Goal: Check status: Check status

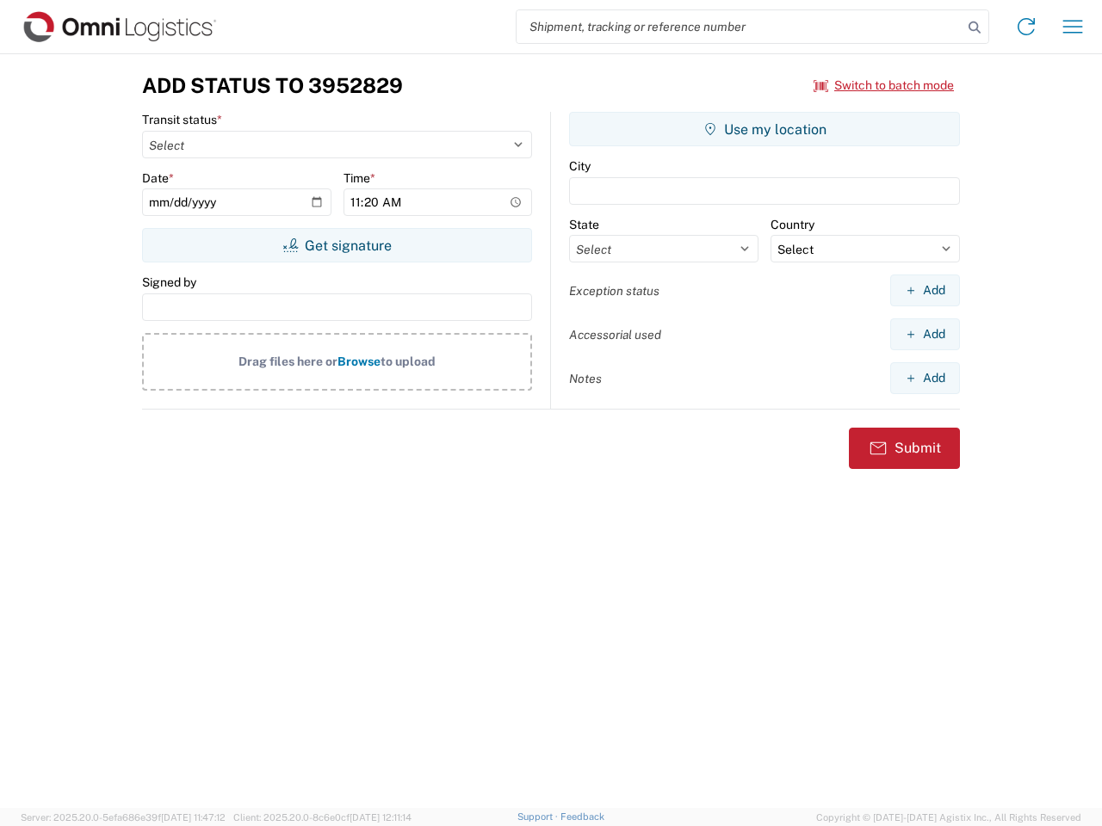
click at [739, 27] on input "search" at bounding box center [739, 26] width 446 height 33
click at [974, 28] on icon at bounding box center [974, 27] width 24 height 24
click at [1026, 27] on icon at bounding box center [1026, 27] width 28 height 28
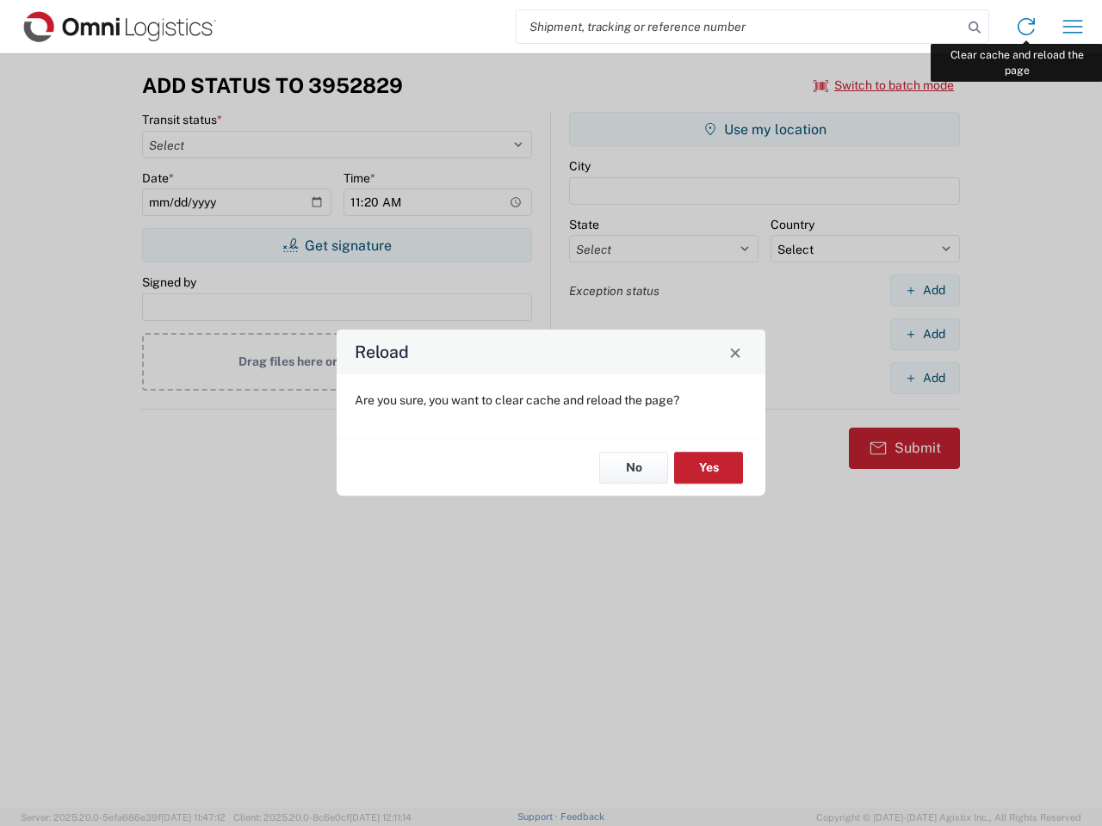
click at [1072, 27] on div "Reload Are you sure, you want to clear cache and reload the page? No Yes" at bounding box center [551, 413] width 1102 height 826
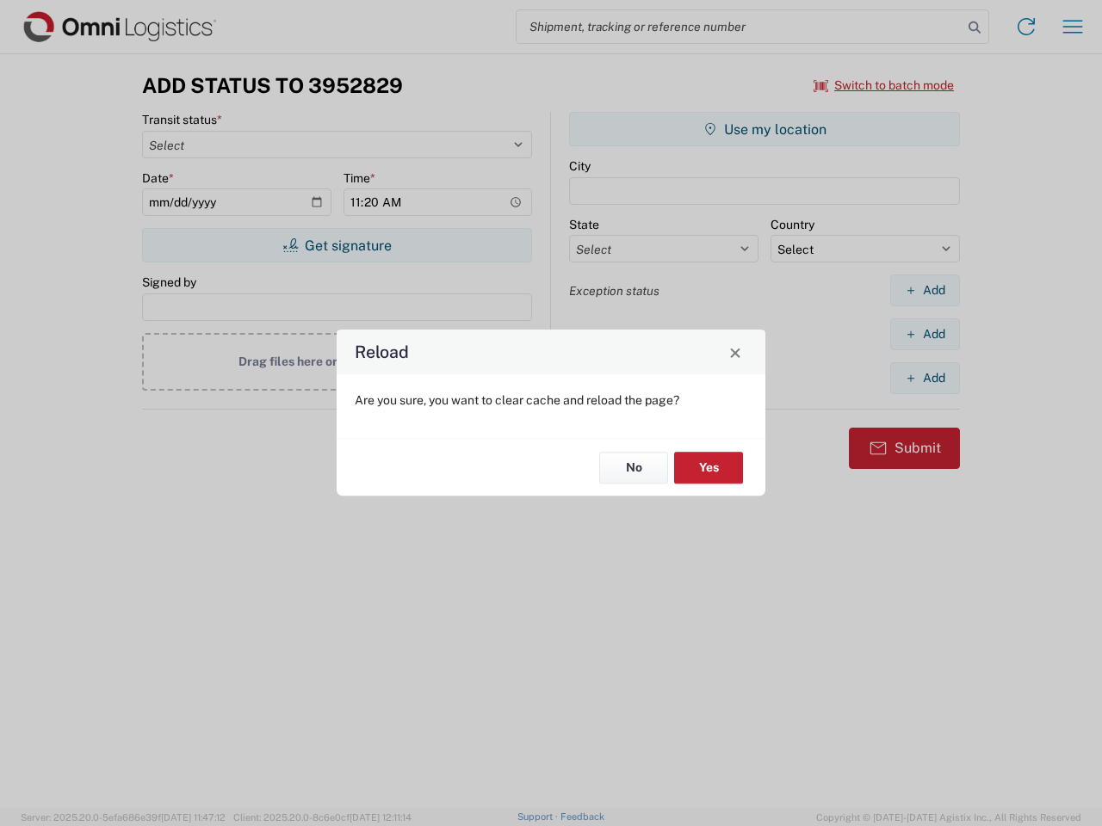
click at [884, 85] on div "Reload Are you sure, you want to clear cache and reload the page? No Yes" at bounding box center [551, 413] width 1102 height 826
click at [337, 245] on div "Reload Are you sure, you want to clear cache and reload the page? No Yes" at bounding box center [551, 413] width 1102 height 826
click at [764, 129] on div "Reload Are you sure, you want to clear cache and reload the page? No Yes" at bounding box center [551, 413] width 1102 height 826
click at [924, 290] on div "Reload Are you sure, you want to clear cache and reload the page? No Yes" at bounding box center [551, 413] width 1102 height 826
click at [924, 334] on div "Reload Are you sure, you want to clear cache and reload the page? No Yes" at bounding box center [551, 413] width 1102 height 826
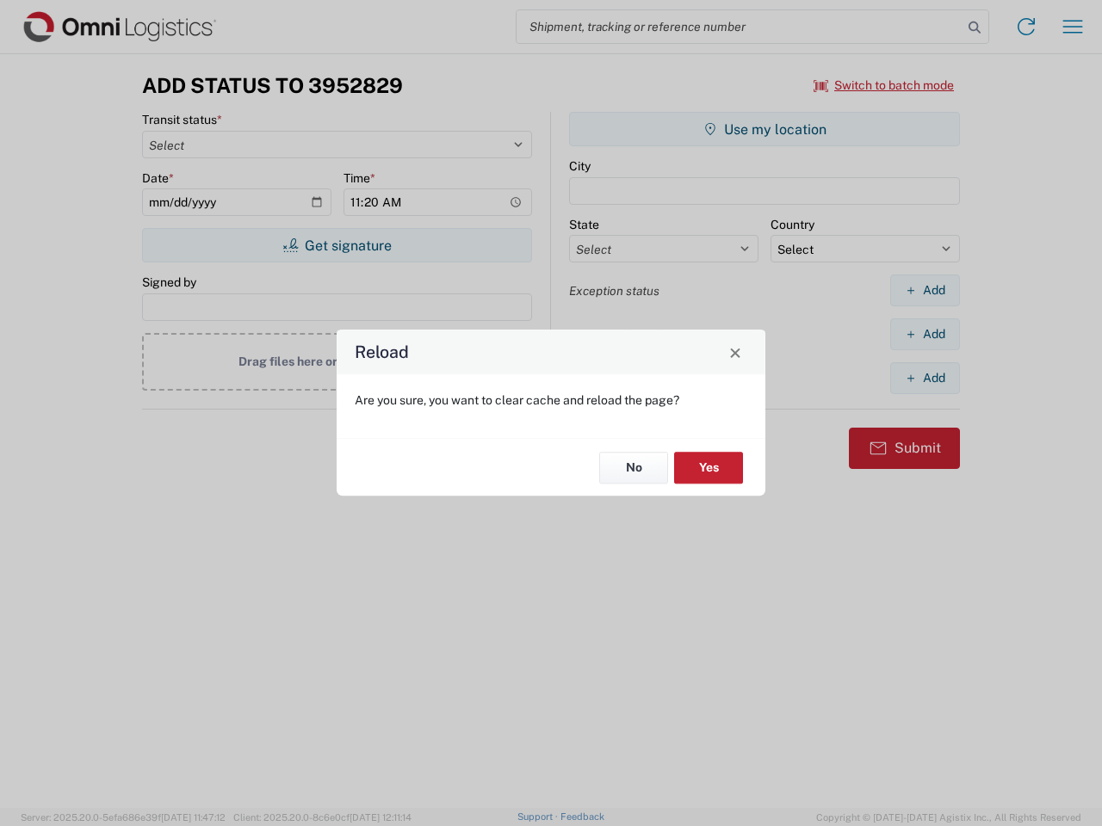
click at [924, 378] on div "Reload Are you sure, you want to clear cache and reload the page? No Yes" at bounding box center [551, 413] width 1102 height 826
